Goal: Task Accomplishment & Management: Manage account settings

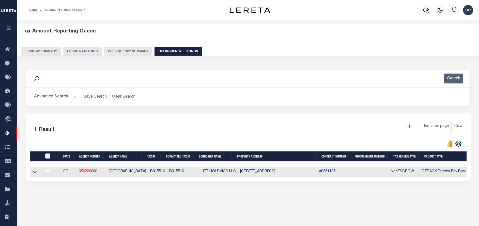
select select
select select "100"
click at [69, 92] on button "Advanced Search" at bounding box center [55, 97] width 42 height 10
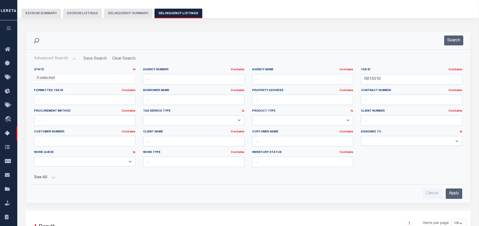
scroll to position [38, 0]
click at [390, 82] on input "R015510" at bounding box center [411, 79] width 101 height 10
paste input "380510200327"
type input "R380510200327"
click at [449, 44] on button "Search" at bounding box center [453, 41] width 19 height 10
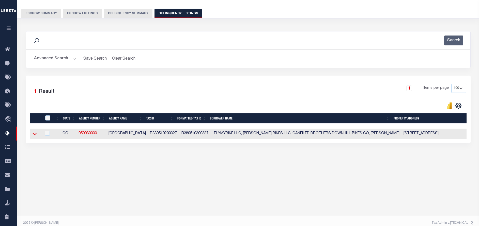
click at [35, 137] on icon at bounding box center [35, 133] width 4 height 5
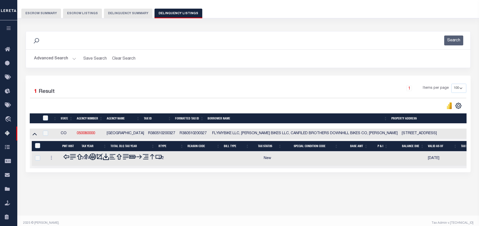
scroll to position [43, 0]
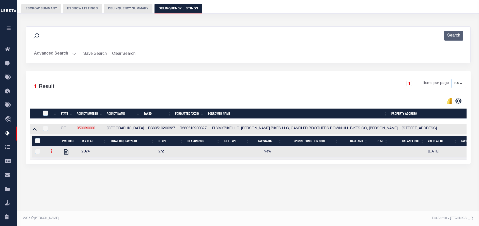
click at [50, 153] on link at bounding box center [52, 152] width 6 height 4
click at [58, 167] on link "" at bounding box center [57, 168] width 17 height 8
select select "NW2"
select select
type input "[DATE]"
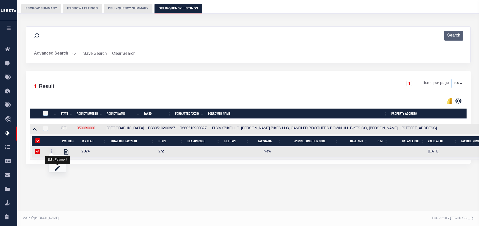
checkbox input "true"
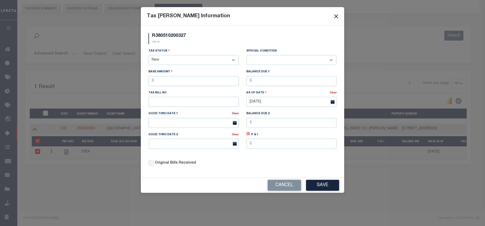
click at [338, 16] on button "Close" at bounding box center [336, 16] width 7 height 7
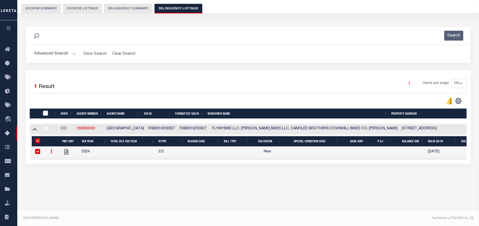
click at [50, 154] on link at bounding box center [52, 152] width 6 height 4
click at [56, 162] on img "" at bounding box center [57, 159] width 5 height 5
checkbox input "false"
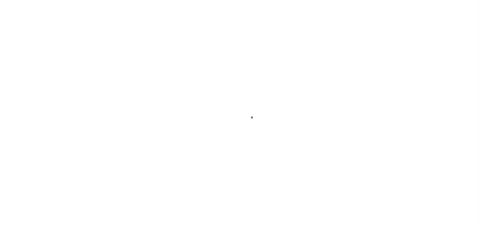
select select "NW2"
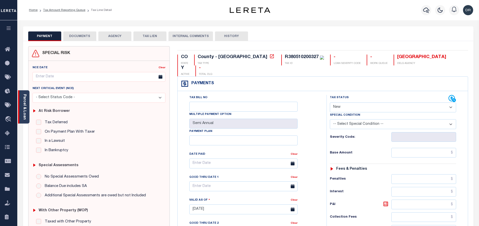
click at [23, 103] on link "Parcel & Loan" at bounding box center [25, 107] width 4 height 26
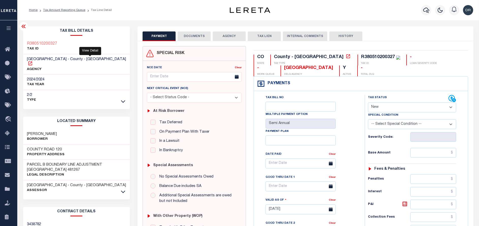
click at [32, 62] on icon at bounding box center [30, 64] width 4 height 4
drag, startPoint x: 62, startPoint y: 47, endPoint x: 25, endPoint y: 45, distance: 37.4
click at [25, 45] on div "R380510200327 TAX ID" at bounding box center [76, 47] width 107 height 16
click at [76, 42] on div "R380510200327 TAX ID" at bounding box center [76, 47] width 107 height 16
drag, startPoint x: 59, startPoint y: 44, endPoint x: 25, endPoint y: 43, distance: 34.1
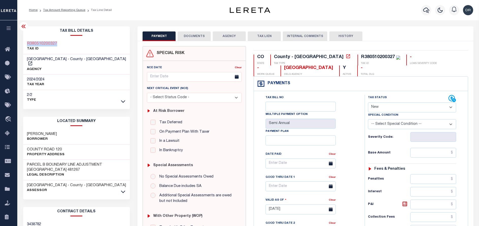
click at [25, 43] on div "R380510200327 TAX ID" at bounding box center [76, 47] width 107 height 16
copy h3 "R380510200327"
click at [53, 10] on link "Tax Amount Reporting Queue" at bounding box center [64, 10] width 42 height 3
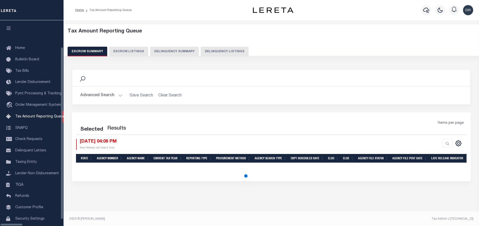
click at [209, 50] on button "Delinquency Listings" at bounding box center [225, 52] width 48 height 10
select select "100"
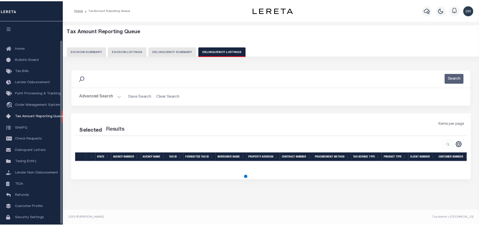
scroll to position [21, 0]
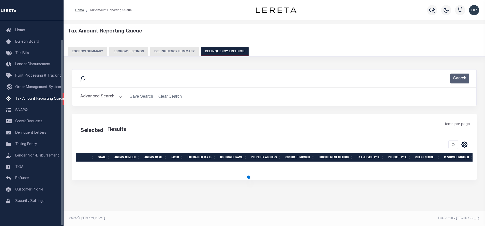
select select "100"
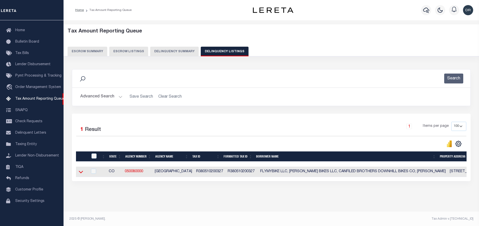
click at [81, 173] on icon at bounding box center [81, 172] width 4 height 5
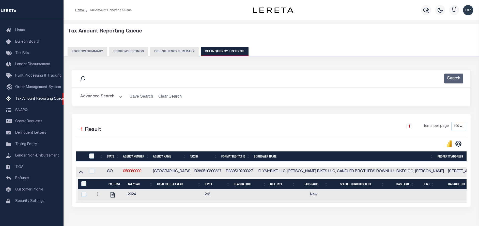
scroll to position [31, 0]
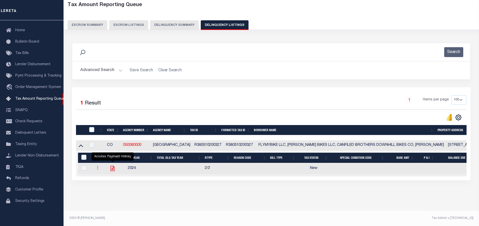
click at [111, 166] on icon "" at bounding box center [113, 168] width 4 height 5
checkbox input "true"
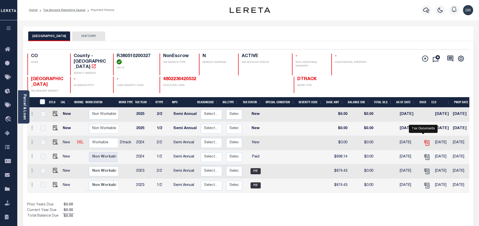
click at [424, 140] on icon "" at bounding box center [427, 143] width 7 height 7
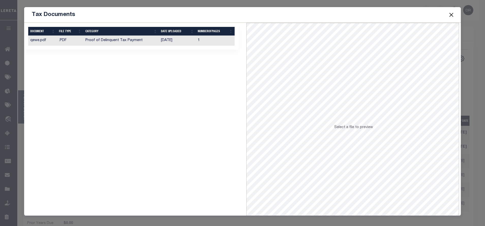
click at [144, 36] on th "CATEGORY" at bounding box center [121, 31] width 76 height 9
click at [145, 40] on td "Proof of Delinquent Tax Payment" at bounding box center [121, 41] width 76 height 10
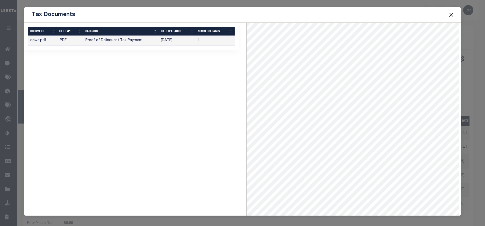
click at [453, 14] on button "Close" at bounding box center [451, 14] width 7 height 7
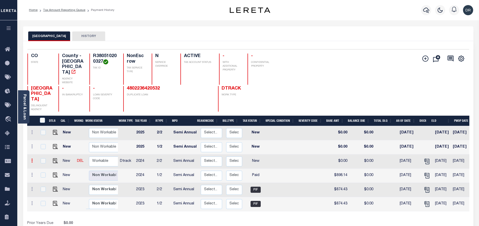
click at [32, 159] on icon at bounding box center [32, 161] width 2 height 4
click at [44, 170] on img at bounding box center [44, 169] width 5 height 5
checkbox input "true"
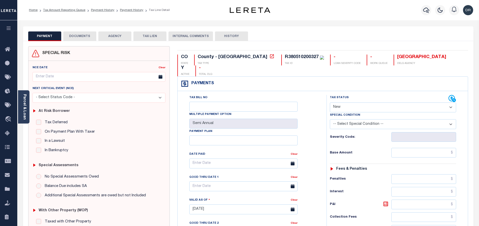
click at [351, 103] on select "- Select Status Code - Open Due/Unpaid Paid Incomplete No Tax Due Internal Refu…" at bounding box center [393, 108] width 126 height 10
select select "PYD"
click at [330, 103] on select "- Select Status Code - Open Due/Unpaid Paid Incomplete No Tax Due Internal Refu…" at bounding box center [393, 108] width 126 height 10
type input "[DATE]"
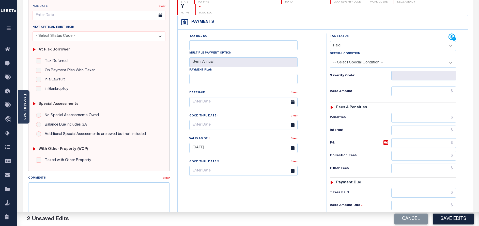
scroll to position [76, 0]
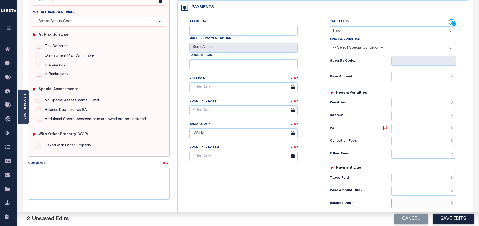
click at [417, 199] on input "text" at bounding box center [423, 204] width 65 height 10
type input "$0.00"
click at [457, 221] on button "Save Edits" at bounding box center [453, 219] width 41 height 11
checkbox input "false"
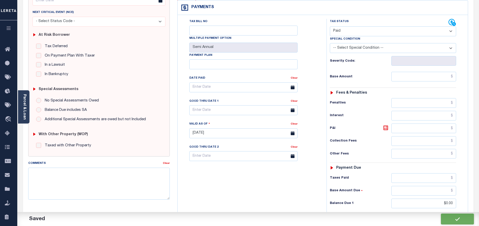
checkbox input "false"
type input "$0"
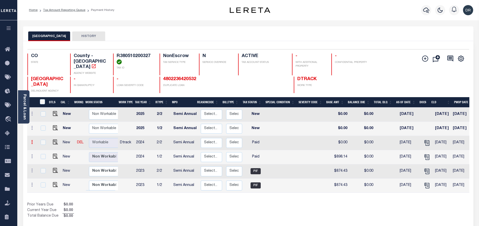
click at [33, 140] on icon at bounding box center [32, 142] width 2 height 4
click at [43, 149] on img at bounding box center [44, 151] width 5 height 5
checkbox input "true"
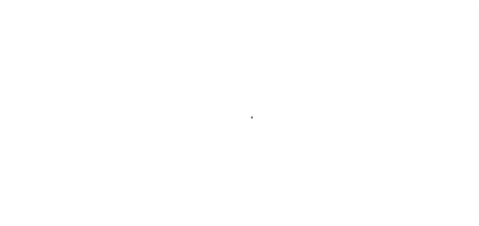
select select "PYD"
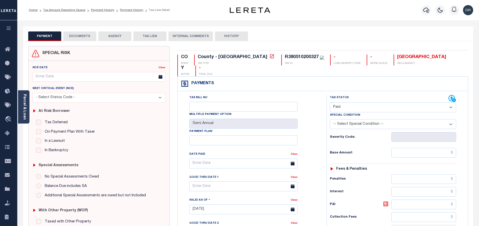
click at [83, 39] on button "DOCUMENTS" at bounding box center [79, 37] width 33 height 10
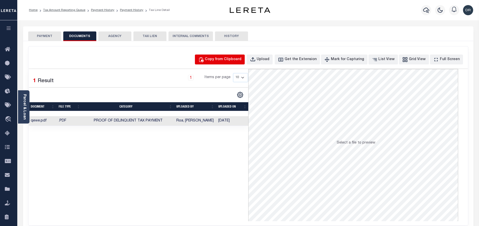
click at [233, 62] on div "Copy from Clipboard" at bounding box center [223, 60] width 37 height 6
select select "POP"
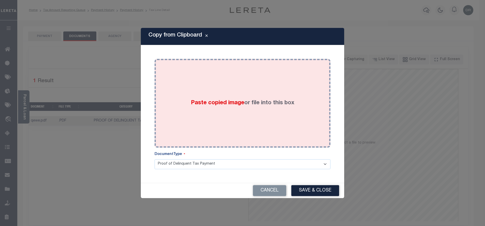
click at [234, 88] on div "Paste copied image or file into this box" at bounding box center [242, 103] width 168 height 81
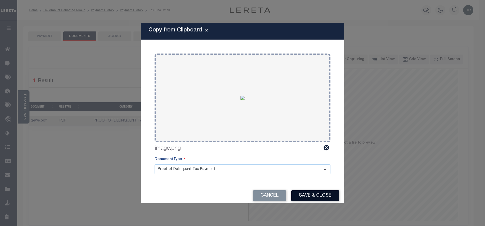
click at [305, 196] on button "Save & Close" at bounding box center [315, 196] width 48 height 11
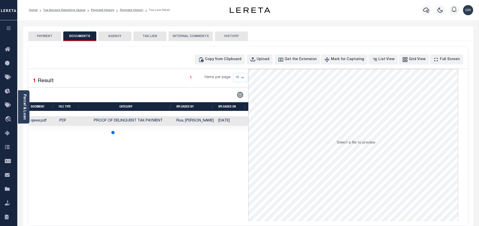
click at [70, 8] on li "Tax Amount Reporting Queue" at bounding box center [62, 10] width 48 height 5
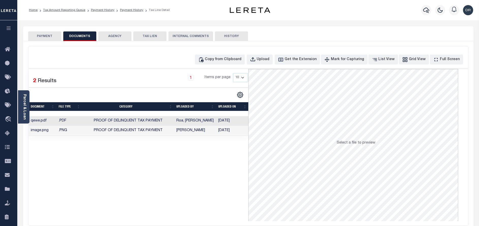
click at [73, 13] on ol "Home Tax Amount Reporting Queue Payment History Payment History Tax Line Detail" at bounding box center [99, 10] width 149 height 11
click at [80, 11] on link "Tax Amount Reporting Queue" at bounding box center [64, 10] width 42 height 3
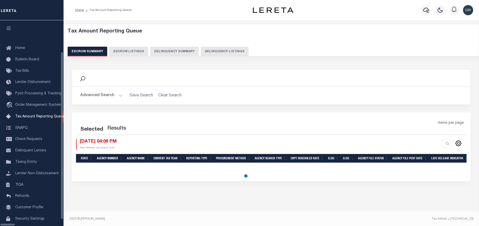
click at [218, 52] on button "Delinquency Listings" at bounding box center [225, 52] width 48 height 10
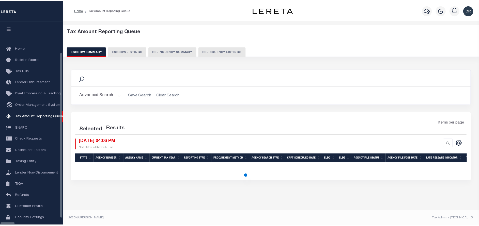
scroll to position [15, 0]
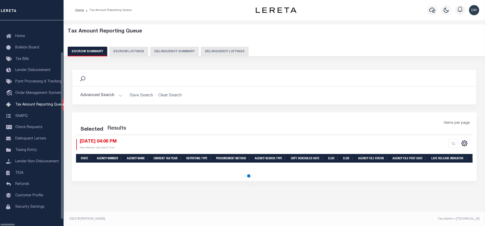
select select "100"
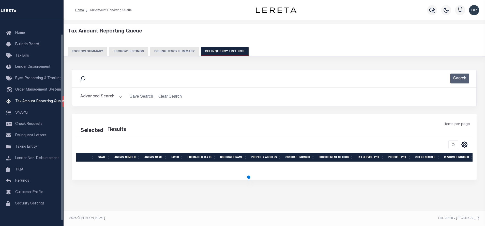
select select "100"
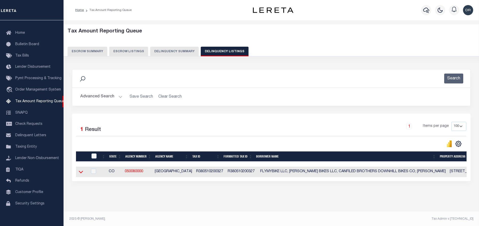
click at [83, 174] on icon at bounding box center [81, 172] width 4 height 5
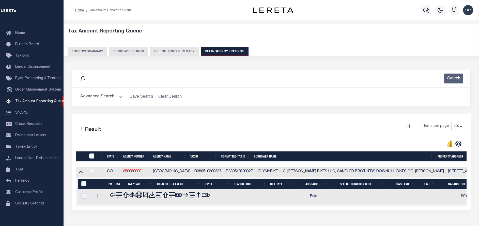
scroll to position [5, 0]
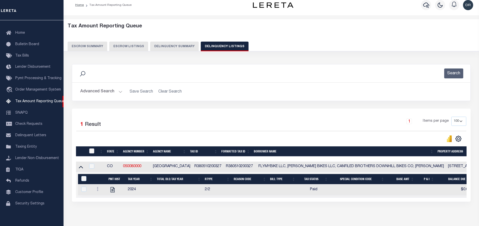
click at [92, 152] on input "checkbox" at bounding box center [91, 151] width 5 height 5
checkbox input "true"
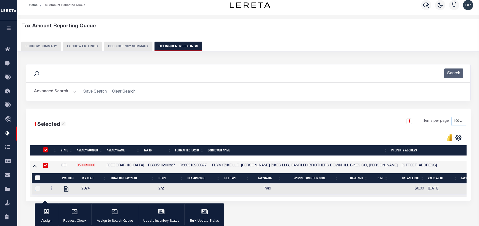
click at [39, 177] on input "&nbsp;" at bounding box center [37, 178] width 5 height 5
checkbox input "true"
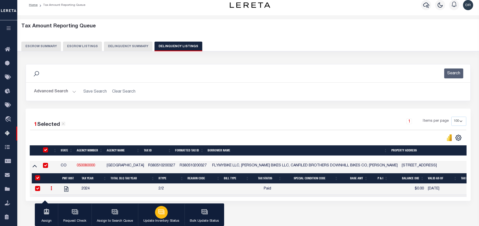
click at [159, 214] on icon "button" at bounding box center [161, 212] width 7 height 7
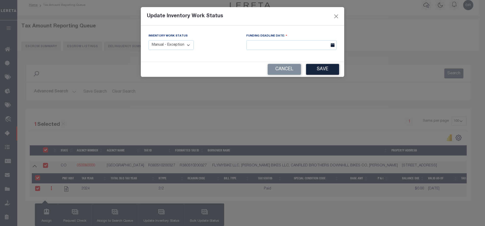
click at [179, 46] on select "Manual - Exception Pended - Awaiting Search Late Add Exception Completed" at bounding box center [170, 45] width 45 height 10
select select "4"
click at [148, 40] on select "Manual - Exception Pended - Awaiting Search Late Add Exception Completed" at bounding box center [170, 45] width 45 height 10
click at [324, 66] on button "Save" at bounding box center [322, 69] width 33 height 11
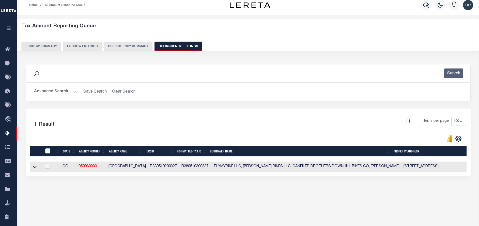
click at [48, 91] on button "Advanced Search" at bounding box center [55, 92] width 42 height 10
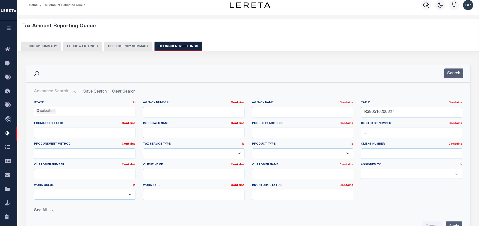
click at [411, 114] on input "R380510200327" at bounding box center [411, 112] width 101 height 10
paste input "084-07-04"
type input "084-07-04"
click at [459, 72] on button "Search" at bounding box center [453, 74] width 19 height 10
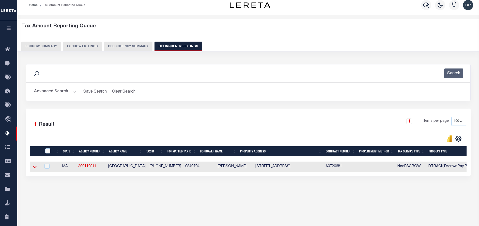
click at [36, 169] on icon at bounding box center [35, 166] width 4 height 5
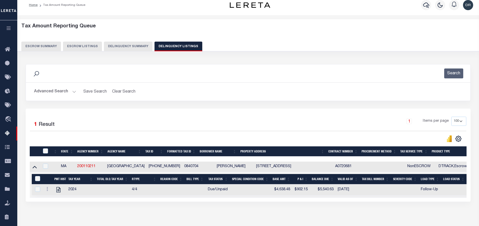
scroll to position [43, 0]
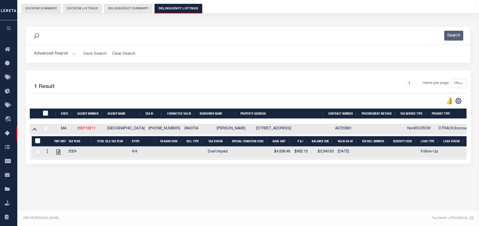
click at [49, 153] on link at bounding box center [47, 152] width 6 height 4
click at [53, 162] on img "" at bounding box center [53, 159] width 5 height 5
checkbox input "true"
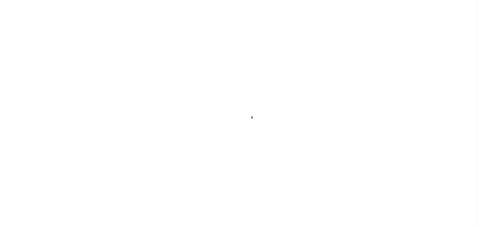
select select "DUE"
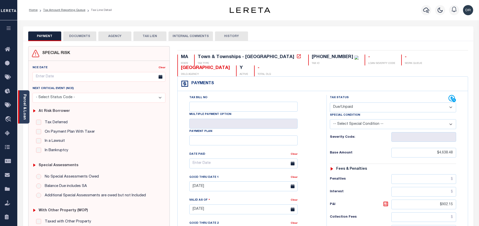
click at [27, 99] on div "Parcel & Loan" at bounding box center [23, 106] width 11 height 33
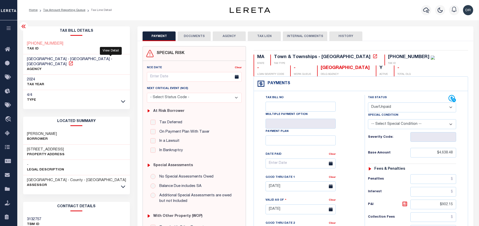
click at [73, 61] on icon at bounding box center [70, 63] width 5 height 5
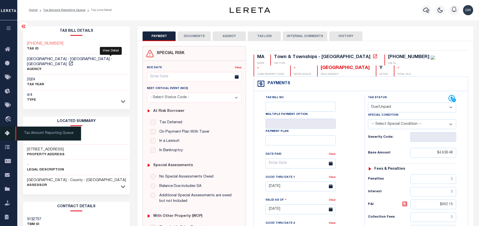
click at [8, 133] on icon at bounding box center [9, 134] width 8 height 6
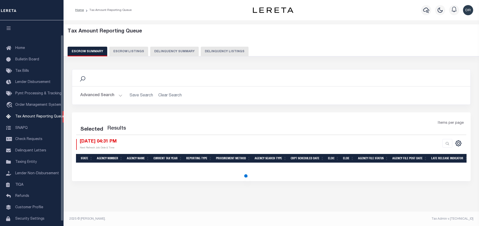
click at [216, 53] on button "Delinquency Listings" at bounding box center [225, 52] width 48 height 10
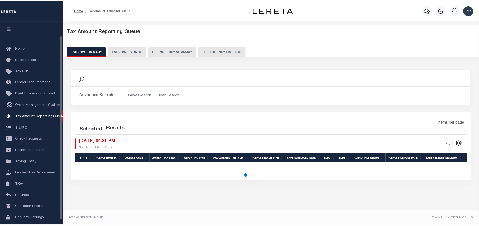
scroll to position [21, 0]
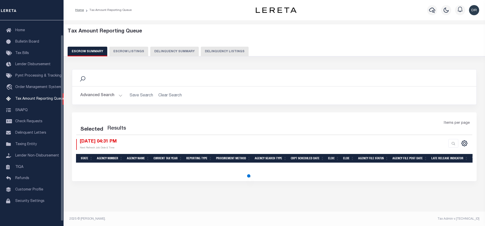
select select "100"
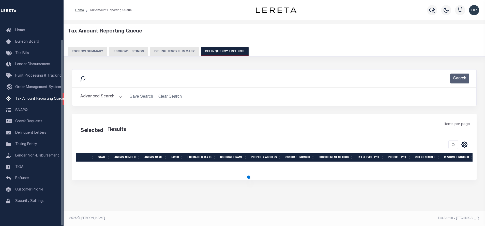
select select "100"
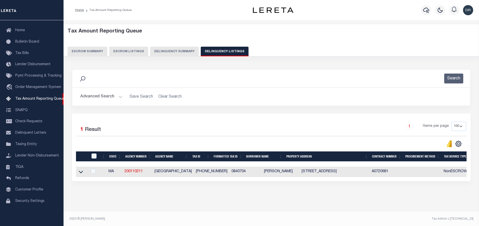
click at [96, 99] on button "Advanced Search" at bounding box center [101, 97] width 42 height 10
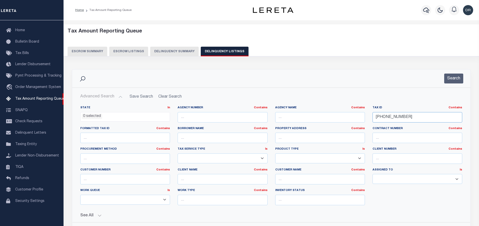
click at [396, 114] on input "084-07-04" at bounding box center [418, 117] width 90 height 10
paste input "R418546"
type input "R418546"
click at [449, 76] on button "Search" at bounding box center [453, 79] width 19 height 10
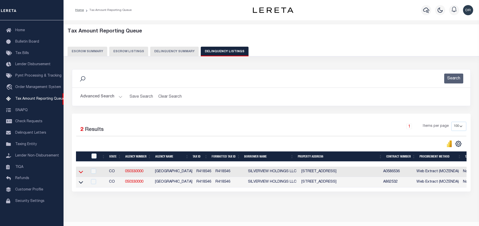
click at [79, 173] on icon at bounding box center [81, 172] width 4 height 5
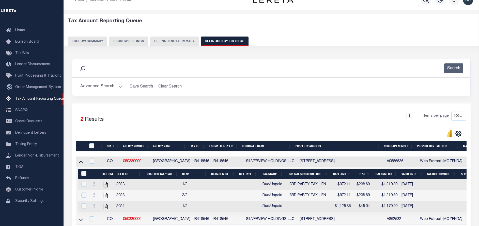
scroll to position [38, 0]
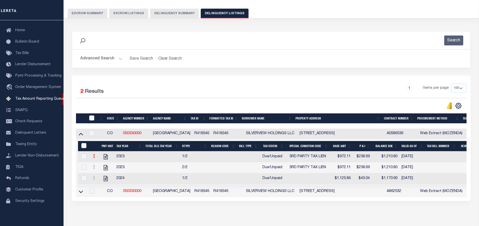
click at [95, 158] on icon at bounding box center [94, 156] width 2 height 4
click at [97, 166] on link "" at bounding box center [99, 164] width 17 height 8
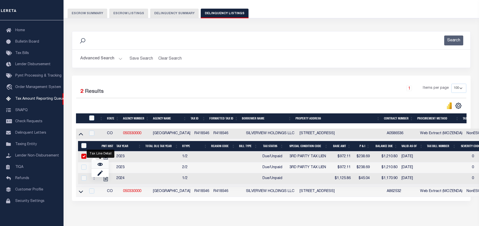
checkbox input "true"
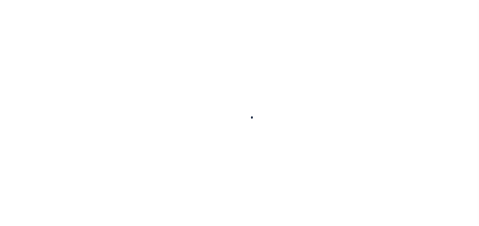
select select "DUE"
select select "20"
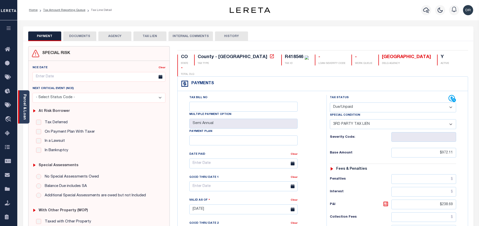
click at [26, 107] on link "Parcel & Loan" at bounding box center [25, 107] width 4 height 26
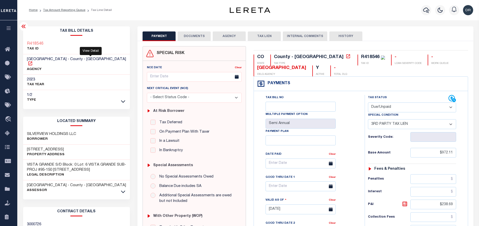
click at [33, 61] on icon at bounding box center [30, 63] width 5 height 5
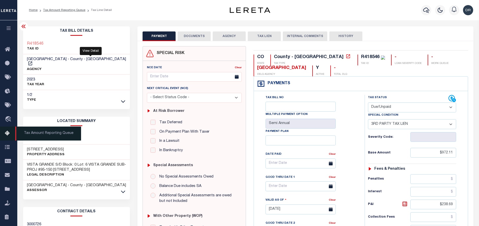
click at [7, 135] on icon at bounding box center [9, 134] width 8 height 6
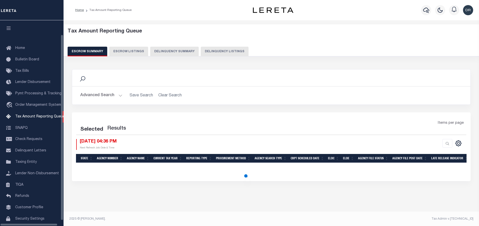
click at [208, 50] on button "Delinquency Listings" at bounding box center [225, 52] width 48 height 10
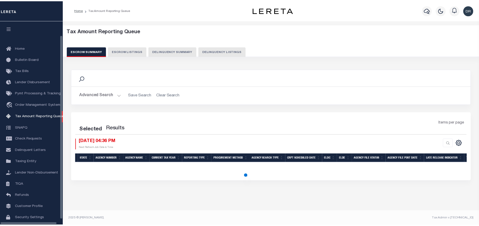
scroll to position [17, 0]
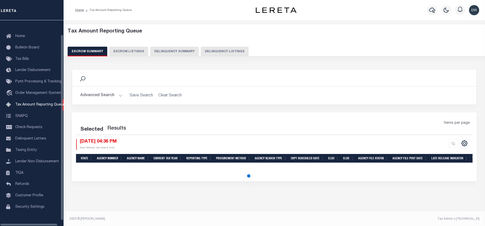
select select "100"
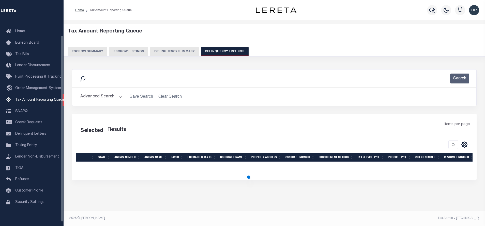
select select "100"
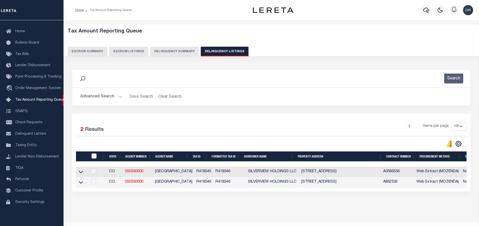
click at [106, 100] on button "Advanced Search" at bounding box center [101, 97] width 42 height 10
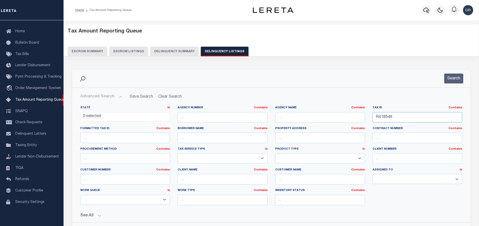
click at [392, 117] on input "R418546" at bounding box center [418, 117] width 90 height 10
paste input "1659 2001"
click at [455, 82] on button "Search" at bounding box center [453, 79] width 19 height 10
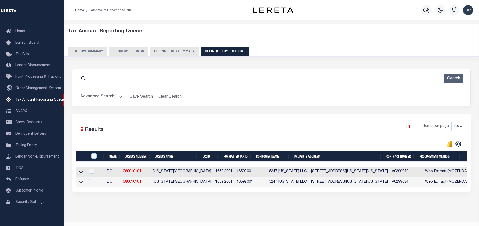
drag, startPoint x: 256, startPoint y: 173, endPoint x: 382, endPoint y: 172, distance: 125.8
click at [382, 172] on tr "DC 080010101 [US_STATE] 1659 2001 16592001 5247 [US_STATE] LLC [STREET_ADDRESS]…" at bounding box center [441, 172] width 730 height 10
copy tr "5247 [US_STATE] LLC [STREET_ADDRESS][US_STATE][US_STATE]"
click at [101, 99] on button "Advanced Search" at bounding box center [101, 97] width 42 height 10
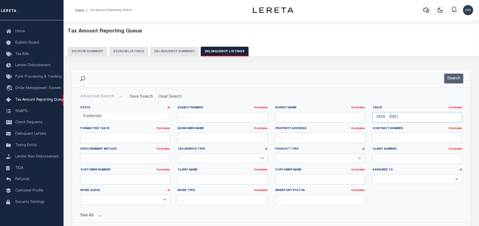
drag, startPoint x: 405, startPoint y: 115, endPoint x: 354, endPoint y: 115, distance: 51.1
click at [354, 115] on div "State In In AK AL AR AZ CA CO CT DC DE FL GA GU HI IA ID IL IN KS [GEOGRAPHIC_D…" at bounding box center [271, 158] width 390 height 104
paste input "971 2004"
click at [453, 81] on button "Search" at bounding box center [453, 79] width 19 height 10
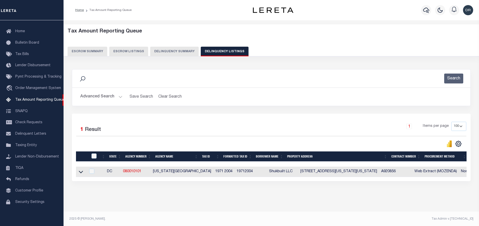
drag, startPoint x: 255, startPoint y: 173, endPoint x: 387, endPoint y: 170, distance: 132.7
click at [387, 170] on tr "DC 080010101 [US_STATE] 1971 2004 19712004 Shukbuilt LLC [STREET_ADDRESS][US_ST…" at bounding box center [433, 172] width 714 height 10
copy tr "Shukbuilt LLC [STREET_ADDRESS][US_STATE][US_STATE]"
click at [87, 98] on button "Advanced Search" at bounding box center [101, 97] width 42 height 10
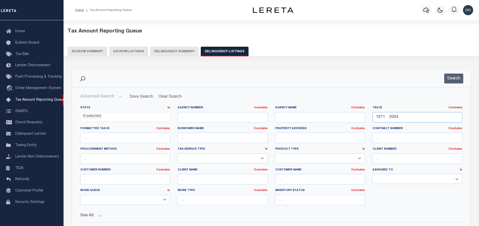
click at [419, 116] on input "1971 2004" at bounding box center [418, 117] width 90 height 10
paste input "2219 0006"
click at [451, 78] on button "Search" at bounding box center [453, 79] width 19 height 10
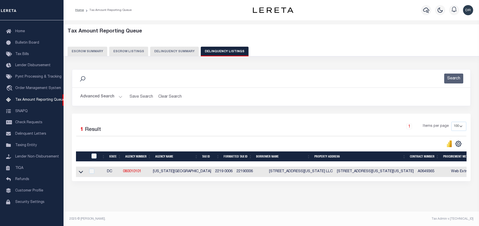
drag, startPoint x: 256, startPoint y: 172, endPoint x: 406, endPoint y: 171, distance: 150.0
click at [406, 171] on tr "DC 080010101 [US_STATE] 2219 0006 22190006 3411-3419 [US_STATE] Ave LLC [STREET…" at bounding box center [451, 172] width 751 height 10
copy tr "3411-[GEOGRAPHIC_DATA][US_STATE] [STREET_ADDRESS][US_STATE][US_STATE]"
click at [105, 93] on button "Advanced Search" at bounding box center [101, 97] width 42 height 10
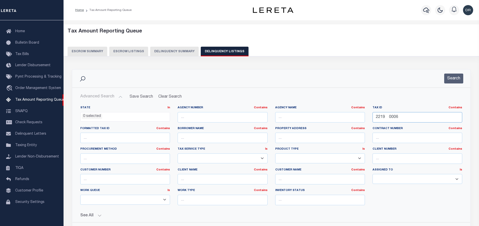
click at [402, 117] on input "2219 0006" at bounding box center [418, 117] width 90 height 10
paste input "811"
click at [449, 82] on button "Search" at bounding box center [453, 79] width 19 height 10
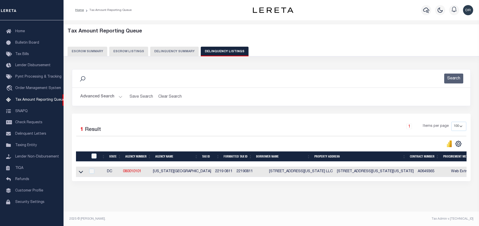
drag, startPoint x: 254, startPoint y: 172, endPoint x: 405, endPoint y: 170, distance: 151.0
click at [405, 170] on tr "DC 080010101 [US_STATE][GEOGRAPHIC_DATA] 0811 22190811 3411-[GEOGRAPHIC_DATA][U…" at bounding box center [451, 172] width 751 height 10
copy tr "3411-[GEOGRAPHIC_DATA][US_STATE] [STREET_ADDRESS][US_STATE][US_STATE]"
click at [97, 93] on button "Advanced Search" at bounding box center [101, 97] width 42 height 10
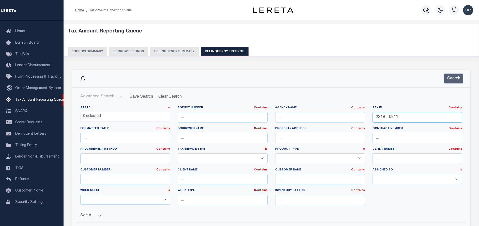
click at [410, 122] on input "2219 0811" at bounding box center [418, 117] width 90 height 10
paste input "634 0048"
click at [449, 77] on button "Search" at bounding box center [453, 79] width 19 height 10
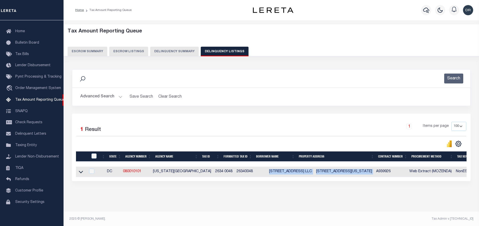
drag, startPoint x: 254, startPoint y: 174, endPoint x: 378, endPoint y: 174, distance: 124.0
click at [378, 174] on tr "DC 080010101 [US_STATE] 2634 0048 26340048 1739 Shepherd ST LLC [STREET_ADDRESS…" at bounding box center [430, 172] width 709 height 10
copy tr "[STREET_ADDRESS] LLC [STREET_ADDRESS][US_STATE]"
click at [92, 94] on button "Advanced Search" at bounding box center [101, 97] width 42 height 10
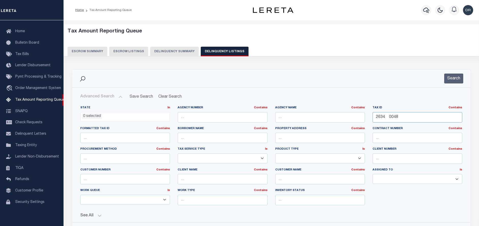
click at [423, 119] on input "2634 0048" at bounding box center [418, 117] width 90 height 10
paste input "90 0076"
click at [454, 79] on button "Search" at bounding box center [453, 79] width 19 height 10
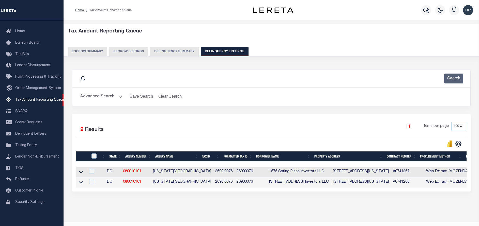
drag, startPoint x: 256, startPoint y: 173, endPoint x: 384, endPoint y: 173, distance: 127.8
click at [384, 173] on tr "DC 080010101 [US_STATE] 2690 0076 26900076 [STREET_ADDRESS] Investors LLC [STRE…" at bounding box center [441, 172] width 731 height 10
copy tr "[STREET_ADDRESS] Investors LLC [STREET_ADDRESS][US_STATE]"
drag, startPoint x: 255, startPoint y: 182, endPoint x: 386, endPoint y: 184, distance: 131.2
click at [386, 184] on tr "DC 080010101 [US_STATE] 2690 0076 26900076 [STREET_ADDRESS] Investors LLC [STRE…" at bounding box center [441, 182] width 731 height 10
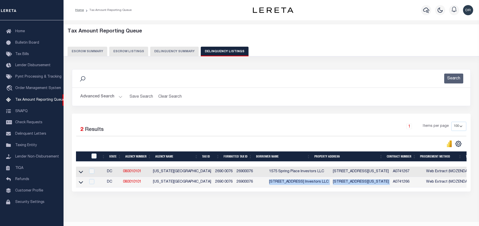
copy tr "[STREET_ADDRESS] Investors LLC [STREET_ADDRESS][US_STATE]"
click at [104, 95] on button "Advanced Search" at bounding box center [101, 97] width 42 height 10
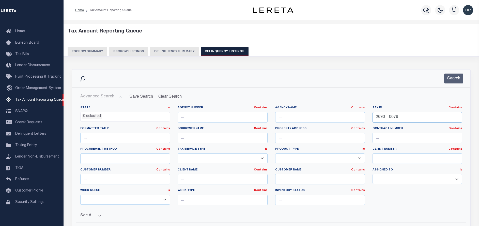
click at [397, 118] on input "2690 0076" at bounding box center [418, 117] width 90 height 10
paste input "7"
click at [454, 76] on button "Search" at bounding box center [453, 79] width 19 height 10
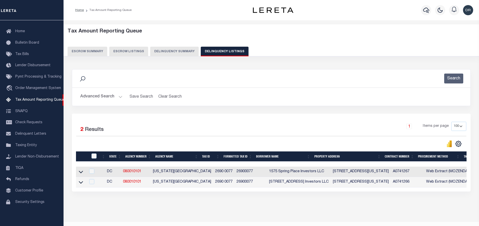
drag, startPoint x: 255, startPoint y: 173, endPoint x: 381, endPoint y: 174, distance: 126.8
click at [381, 174] on tr "DC 080010101 [US_STATE] 2690 0077 26900077 [GEOGRAPHIC_DATA] Investors LLC [STR…" at bounding box center [441, 172] width 731 height 10
copy tr "1575 Spring Place Investors LLC [STREET_ADDRESS][US_STATE]"
drag, startPoint x: 256, startPoint y: 182, endPoint x: 381, endPoint y: 186, distance: 125.1
click at [381, 186] on tr "DC 080010101 [US_STATE] 2690 0077 26900077 [STREET_ADDRESS] Investors LLC [STRE…" at bounding box center [441, 182] width 731 height 10
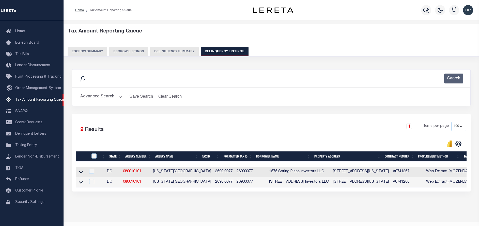
copy tr "[STREET_ADDRESS] Investors LLC [STREET_ADDRESS][US_STATE]"
click at [98, 98] on button "Advanced Search" at bounding box center [101, 97] width 42 height 10
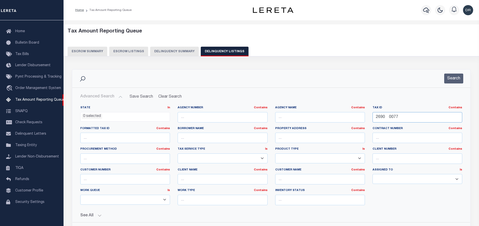
click at [402, 116] on input "2690 0077" at bounding box center [418, 117] width 90 height 10
paste input "877 0966"
click at [454, 83] on button "Search" at bounding box center [453, 79] width 19 height 10
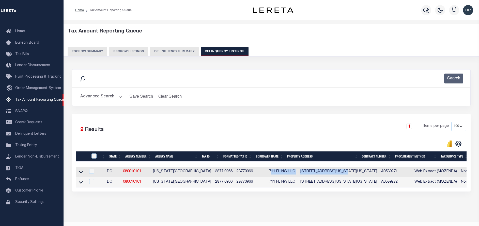
drag, startPoint x: 258, startPoint y: 171, endPoint x: 328, endPoint y: 172, distance: 69.9
click at [328, 172] on tr "DC 080010101 [US_STATE] 2877 0966 28770966 [GEOGRAPHIC_DATA] [STREET_ADDRESS][U…" at bounding box center [433, 172] width 714 height 10
click at [293, 107] on div "Search Advanced Search Save Search Clear Search tblassign_wrapper_dynamictable_…" at bounding box center [271, 91] width 406 height 44
drag, startPoint x: 254, startPoint y: 171, endPoint x: 358, endPoint y: 173, distance: 103.5
click at [358, 173] on tr "DC 080010101 [US_STATE] 2877 0966 28770966 [GEOGRAPHIC_DATA] [STREET_ADDRESS][U…" at bounding box center [433, 172] width 714 height 10
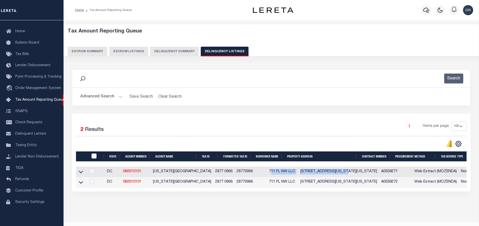
copy tr "711 FL NW LLC [STREET_ADDRESS][US_STATE][US_STATE]"
click at [107, 97] on button "Advanced Search" at bounding box center [101, 97] width 42 height 10
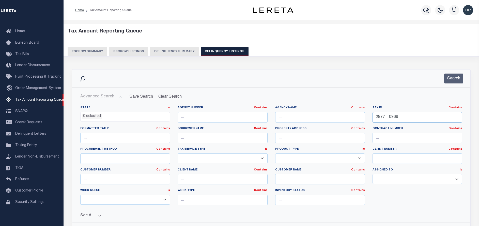
click at [400, 115] on input "2877 0966" at bounding box center [418, 117] width 90 height 10
paste input "85 0120"
click at [458, 78] on button "Search" at bounding box center [453, 79] width 19 height 10
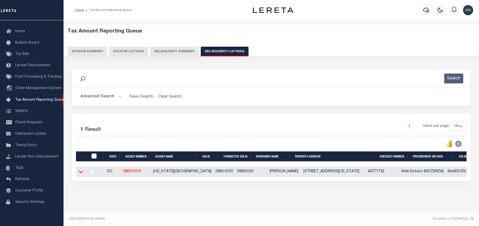
click at [80, 173] on icon at bounding box center [81, 172] width 4 height 3
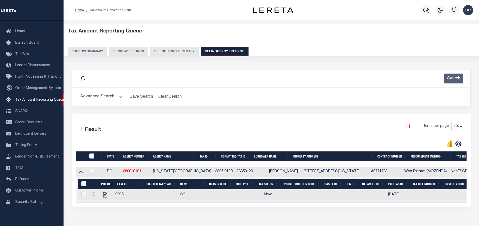
drag, startPoint x: 255, startPoint y: 172, endPoint x: 376, endPoint y: 176, distance: 121.5
click at [376, 176] on tr "DC 080010101 [US_STATE] 2885 0120 28850120 [PERSON_NAME] [STREET_ADDRESS][US_ST…" at bounding box center [428, 172] width 704 height 10
click at [100, 98] on button "Advanced Search" at bounding box center [101, 97] width 42 height 10
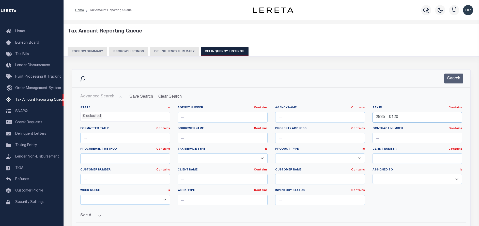
click at [408, 117] on input "2885 0120" at bounding box center [418, 117] width 90 height 10
paste input "92 0086"
click at [456, 77] on button "Search" at bounding box center [453, 79] width 19 height 10
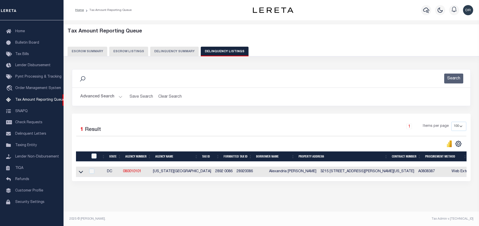
drag, startPoint x: 255, startPoint y: 171, endPoint x: 389, endPoint y: 174, distance: 133.5
click at [389, 174] on tr "DC 080010101 [US_STATE] 2892 0086 28920086 [GEOGRAPHIC_DATA][PERSON_NAME] 3215 …" at bounding box center [452, 172] width 752 height 10
click at [100, 93] on button "Advanced Search" at bounding box center [101, 97] width 42 height 10
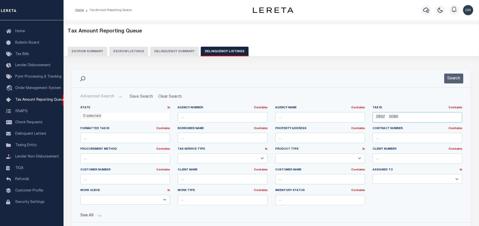
click at [408, 115] on input "2892 0086" at bounding box center [418, 117] width 90 height 10
paste input "909 0099"
click at [454, 79] on button "Search" at bounding box center [453, 79] width 19 height 10
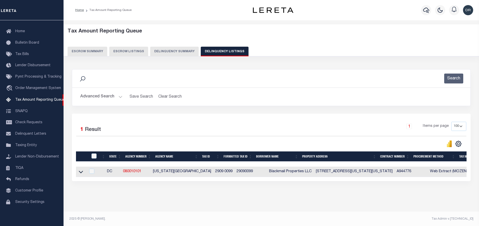
drag, startPoint x: 255, startPoint y: 172, endPoint x: 375, endPoint y: 174, distance: 120.2
click at [375, 174] on tr "DC 080010101 [US_STATE] 2909 0099 29090099 Blackmail Properties LLC [STREET_ADD…" at bounding box center [441, 172] width 730 height 10
click at [102, 94] on button "Advanced Search" at bounding box center [101, 97] width 42 height 10
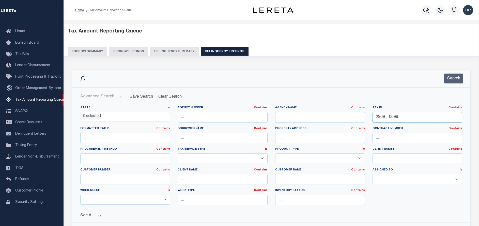
click at [402, 116] on input "2909 0099" at bounding box center [418, 117] width 90 height 10
paste input "3202 017"
type input "3202 0179"
click at [459, 81] on button "Search" at bounding box center [453, 79] width 19 height 10
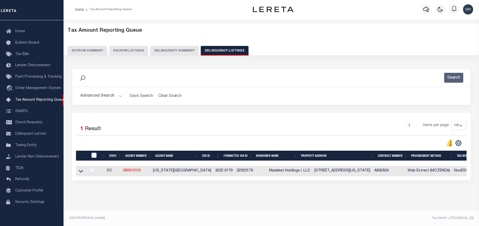
scroll to position [5, 0]
drag, startPoint x: 257, startPoint y: 166, endPoint x: 374, endPoint y: 169, distance: 116.9
click at [374, 169] on tr "DC 080010101 [US_STATE] 3202 0179 32020179 Madaket Holdings I, LLC [STREET_ADDR…" at bounding box center [430, 171] width 708 height 10
